Goal: Information Seeking & Learning: Learn about a topic

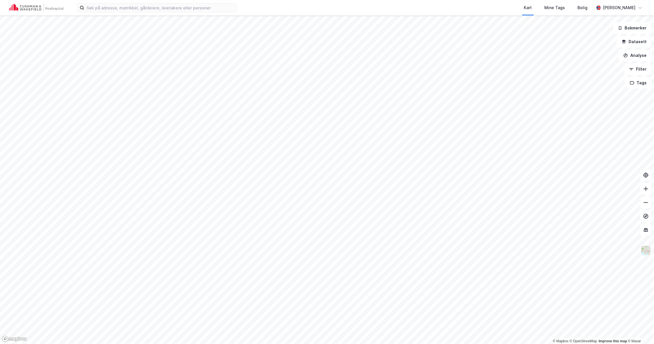
click at [108, 13] on div "Kart Mine Tags Bolig [PERSON_NAME]" at bounding box center [327, 7] width 654 height 15
click at [115, 8] on input at bounding box center [160, 7] width 152 height 9
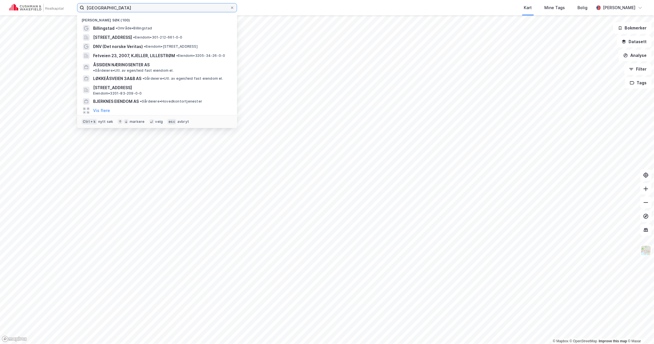
type input "[GEOGRAPHIC_DATA]"
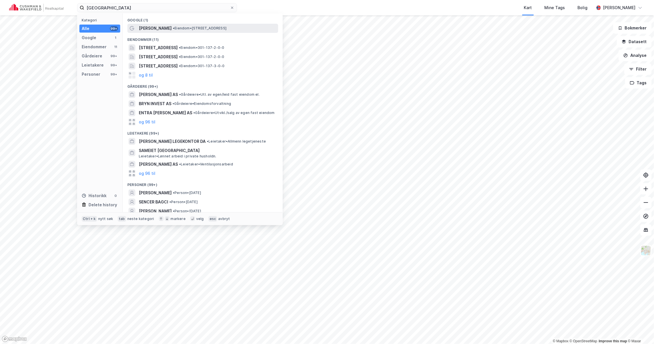
click at [173, 30] on span "•" at bounding box center [174, 28] width 2 height 4
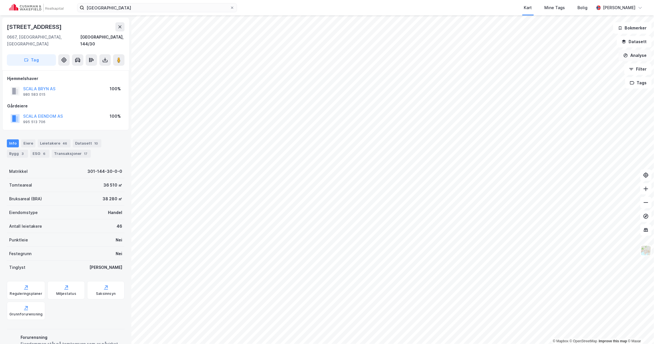
click at [637, 54] on button "Analyse" at bounding box center [634, 55] width 33 height 11
click at [0, 0] on button "SCALA BRYN AS" at bounding box center [0, 0] width 0 height 0
